Goal: Use online tool/utility: Utilize a website feature to perform a specific function

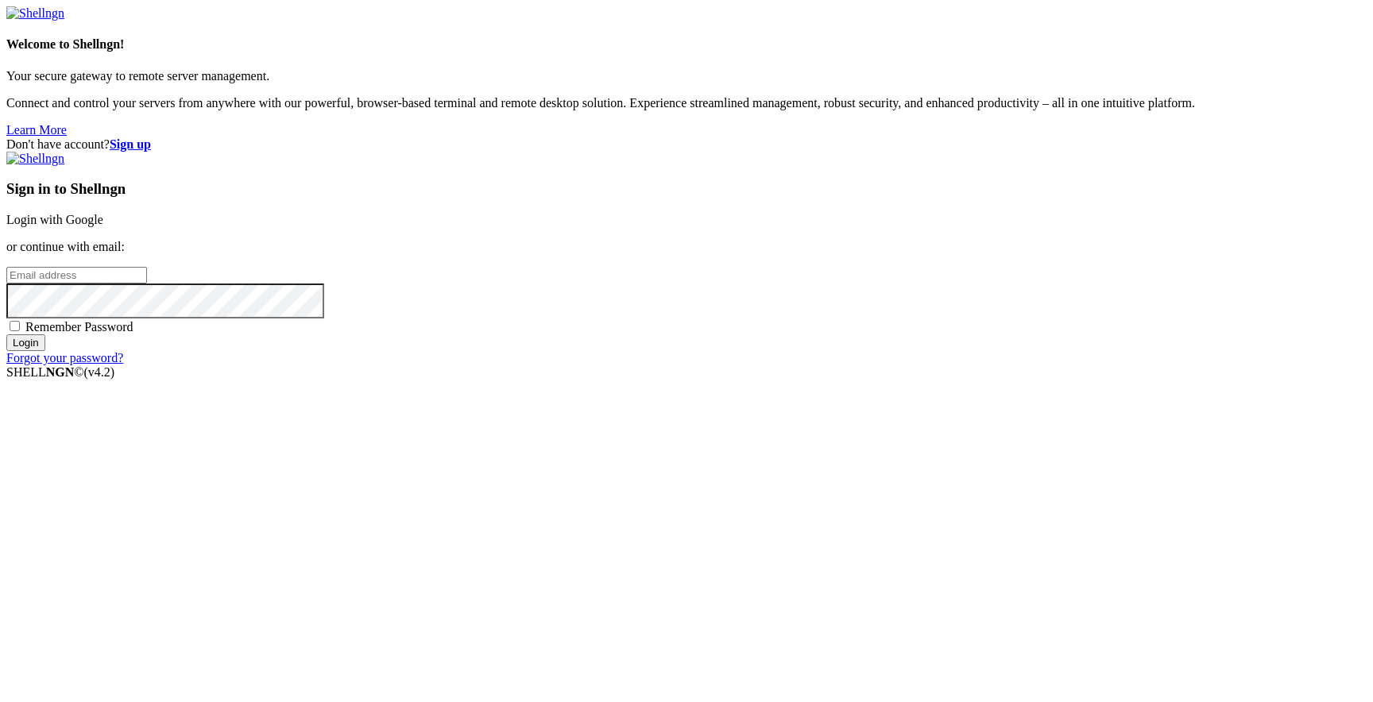
click at [103, 226] on link "Login with Google" at bounding box center [54, 220] width 97 height 14
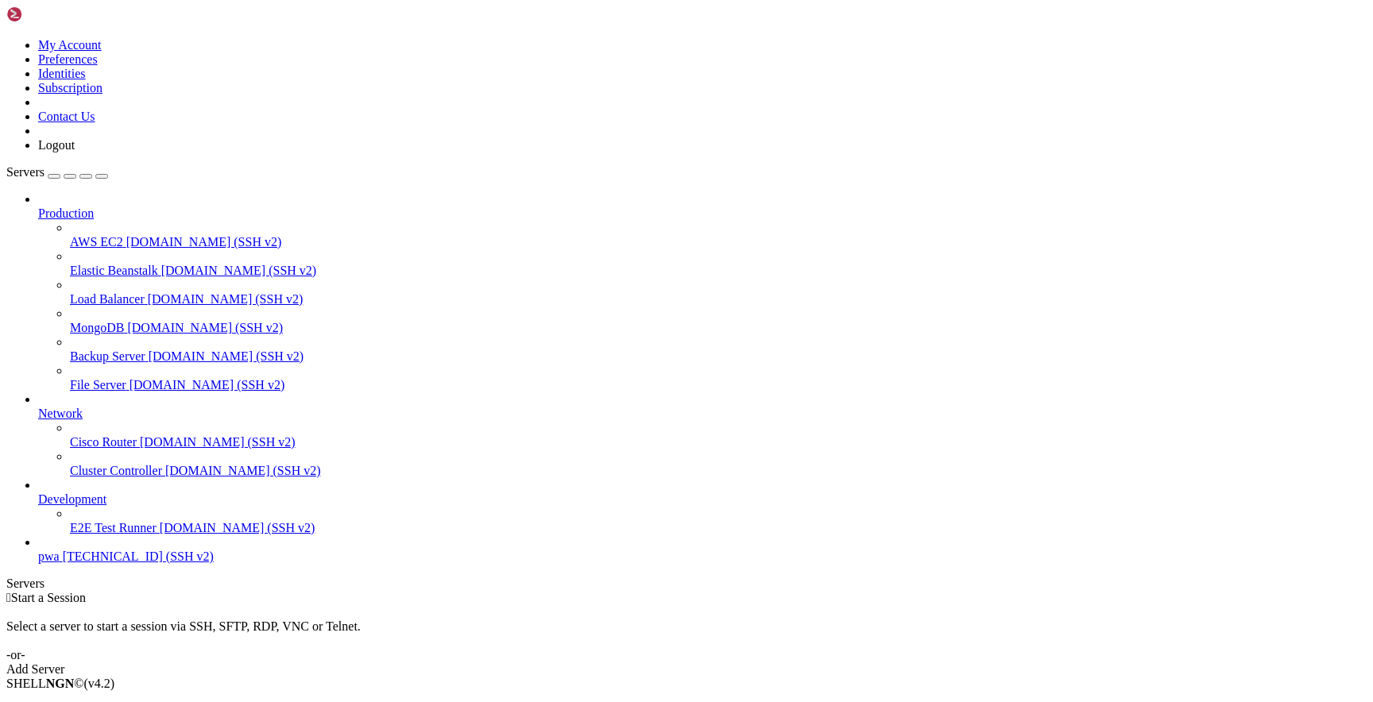
click at [125, 563] on span "[TECHNICAL_ID] (SSH v2)" at bounding box center [138, 557] width 151 height 14
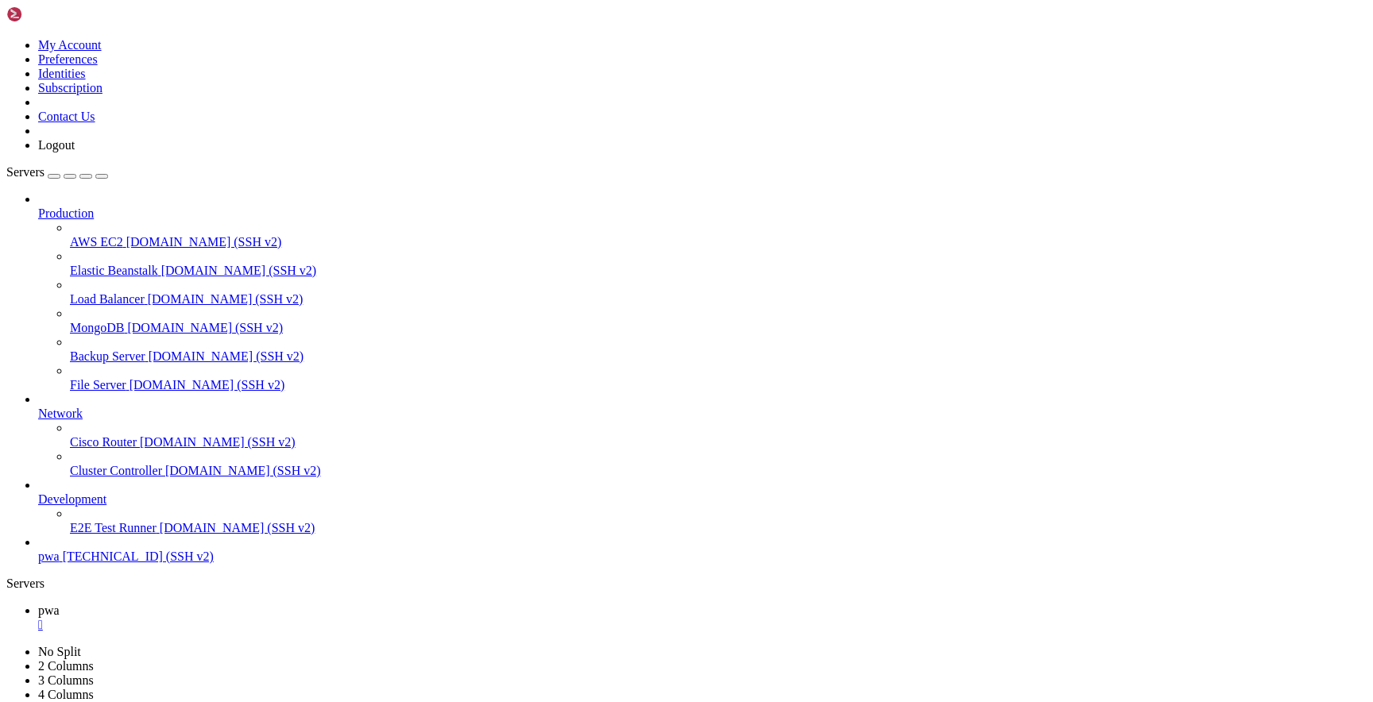
click at [258, 618] on div "" at bounding box center [702, 625] width 1329 height 14
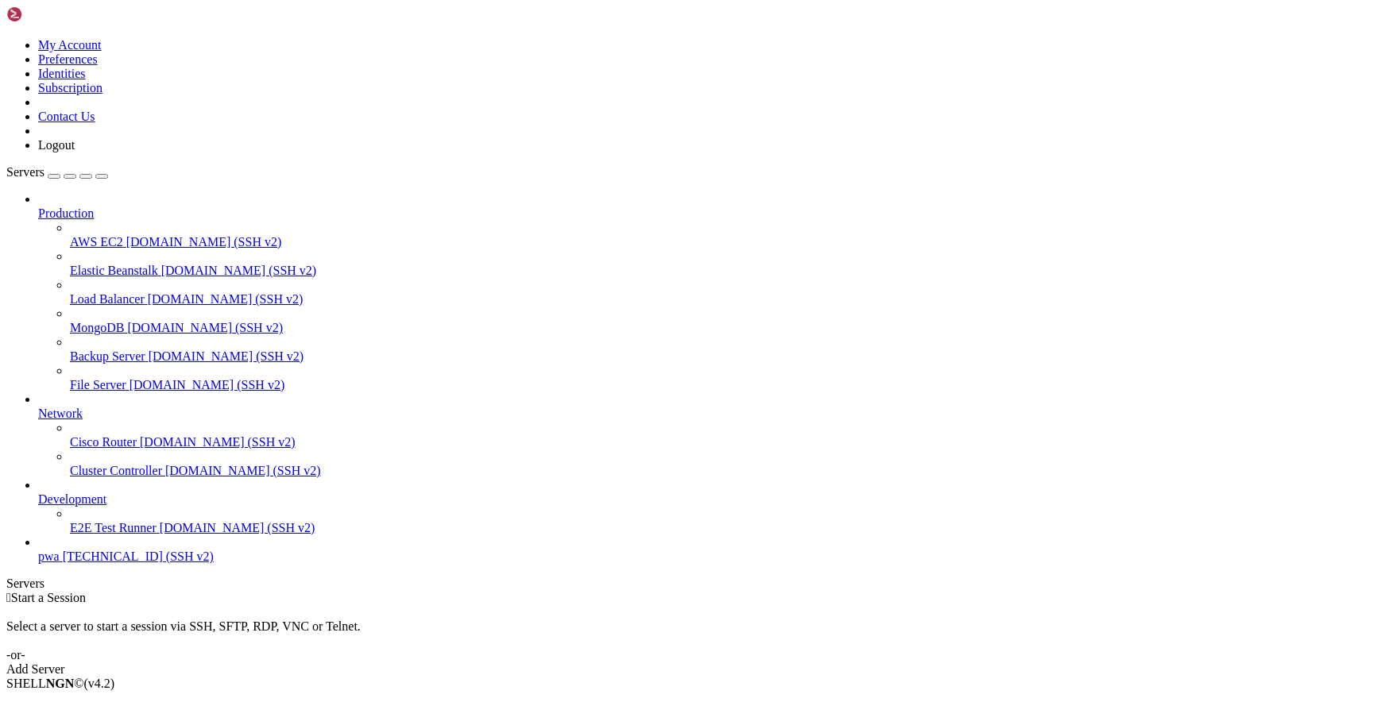
click at [62, 564] on link "pwa [TECHNICAL_ID] (SSH v2)" at bounding box center [702, 557] width 1329 height 14
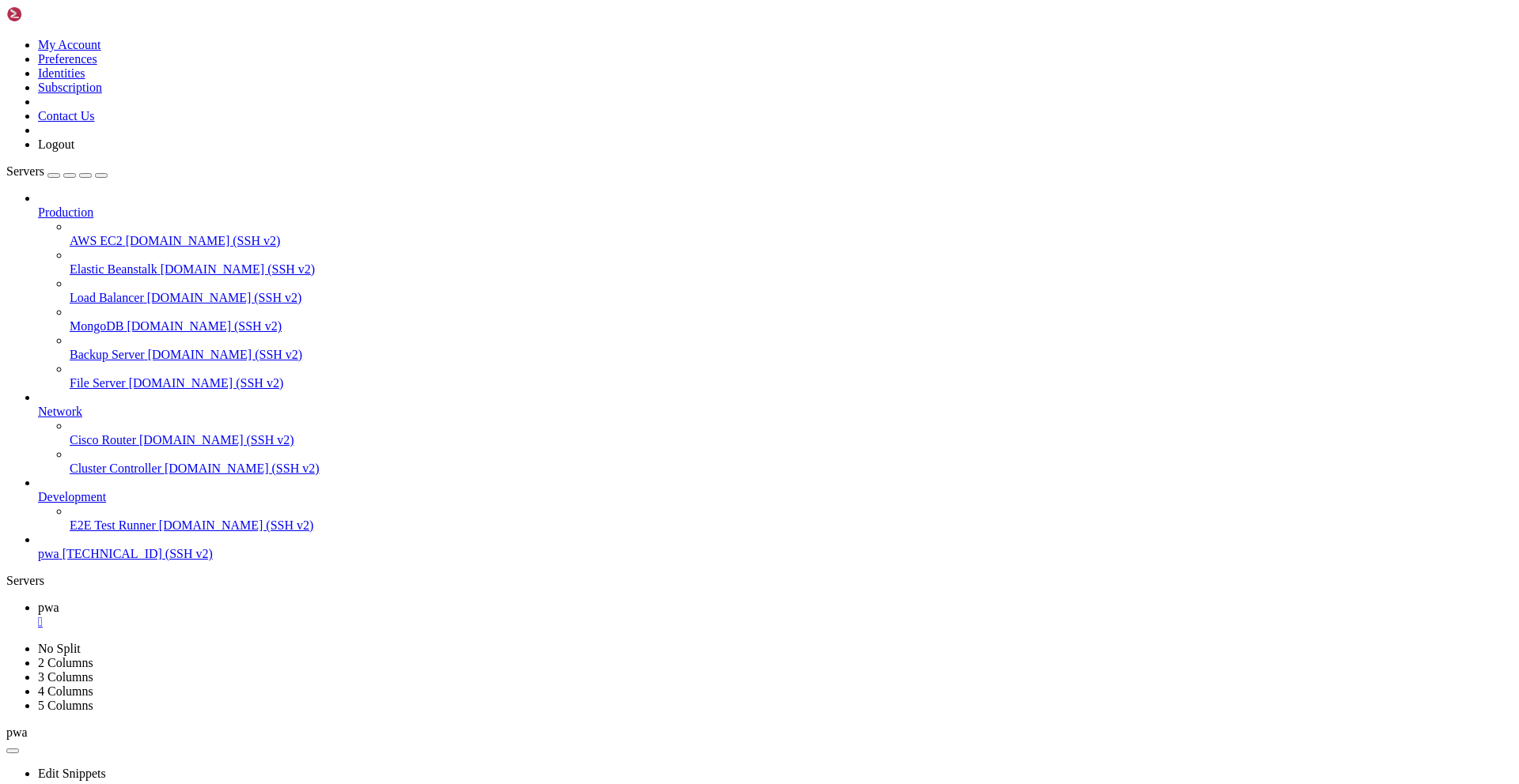
scroll to position [29550, 0]
